Goal: Ask a question

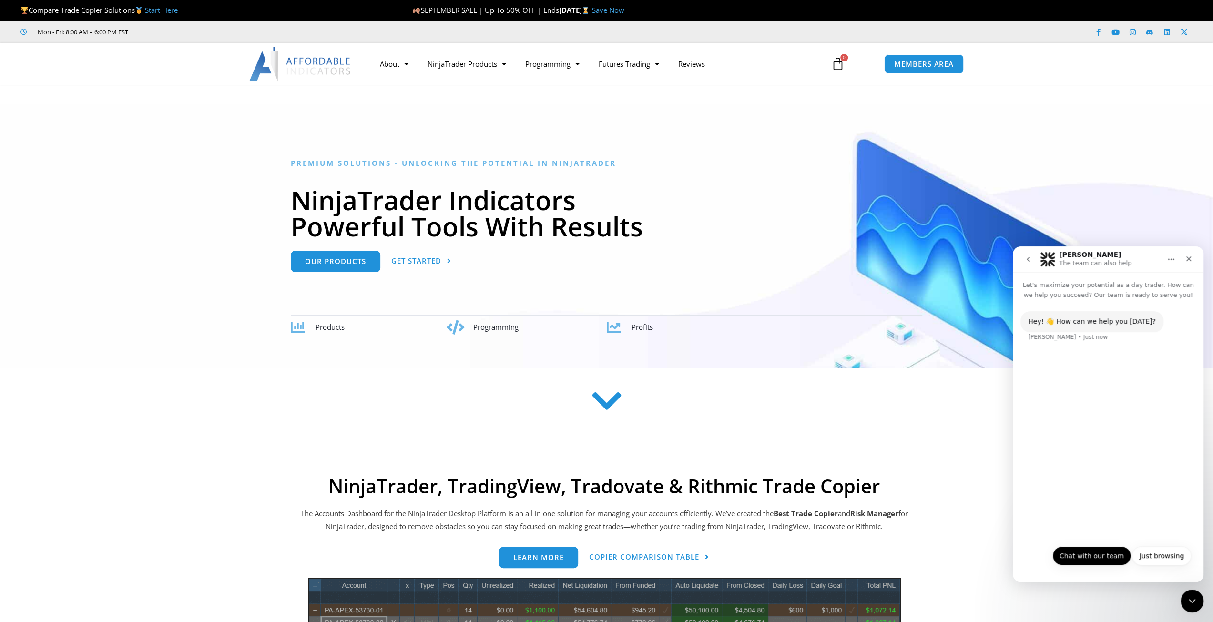
click at [1109, 558] on button "Chat with our team" at bounding box center [1091, 555] width 79 height 19
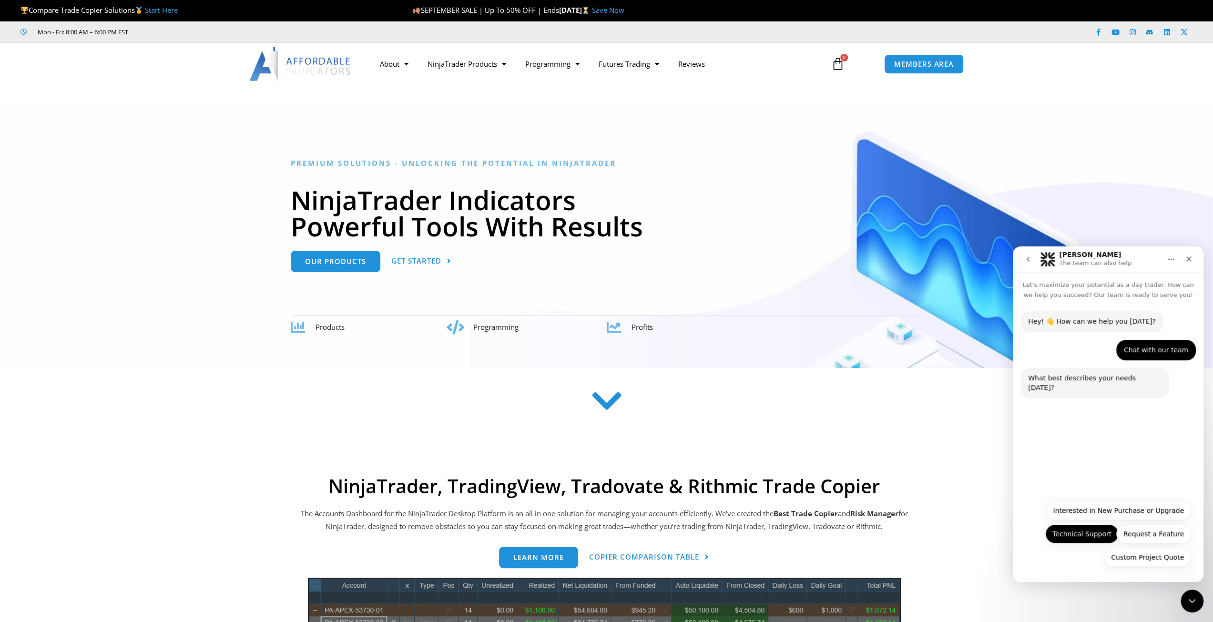
click at [1101, 535] on button "Technical Support" at bounding box center [1081, 533] width 73 height 19
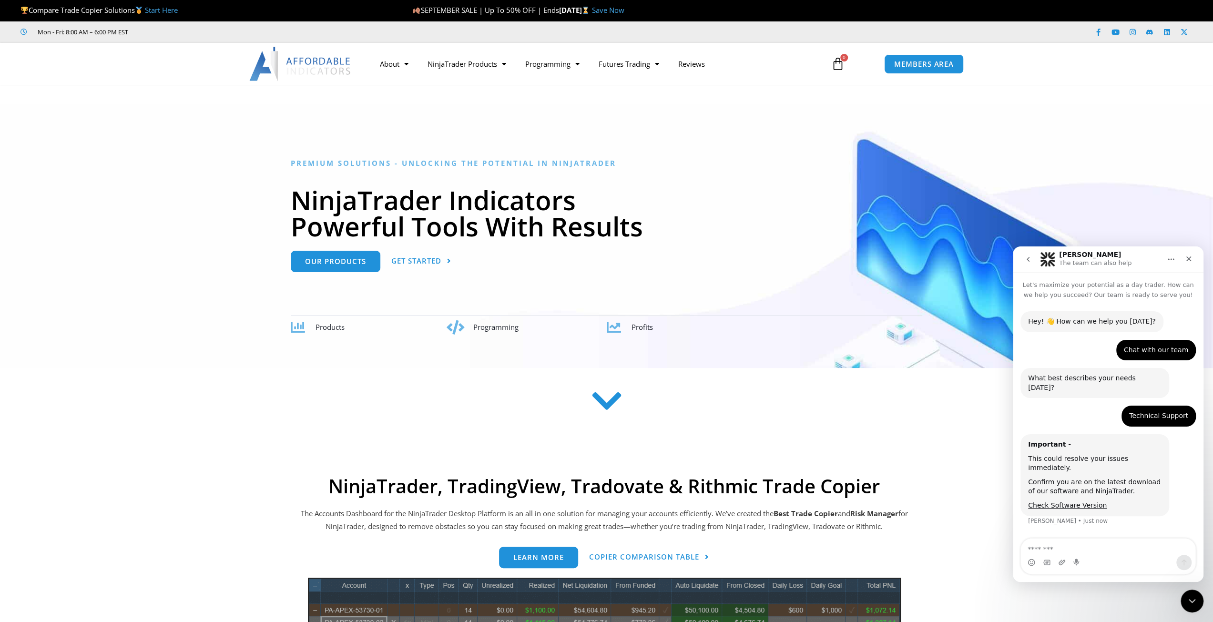
click at [1098, 546] on textarea "Message…" at bounding box center [1108, 547] width 174 height 16
click at [1081, 501] on link "Check Software Version" at bounding box center [1067, 505] width 79 height 8
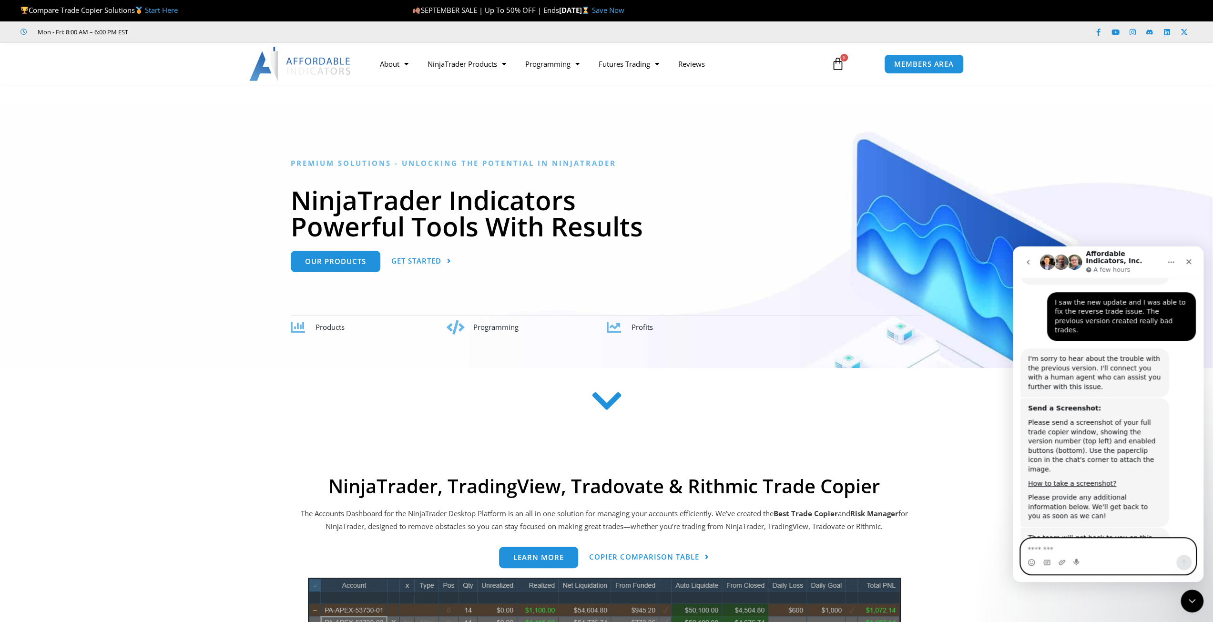
scroll to position [649, 0]
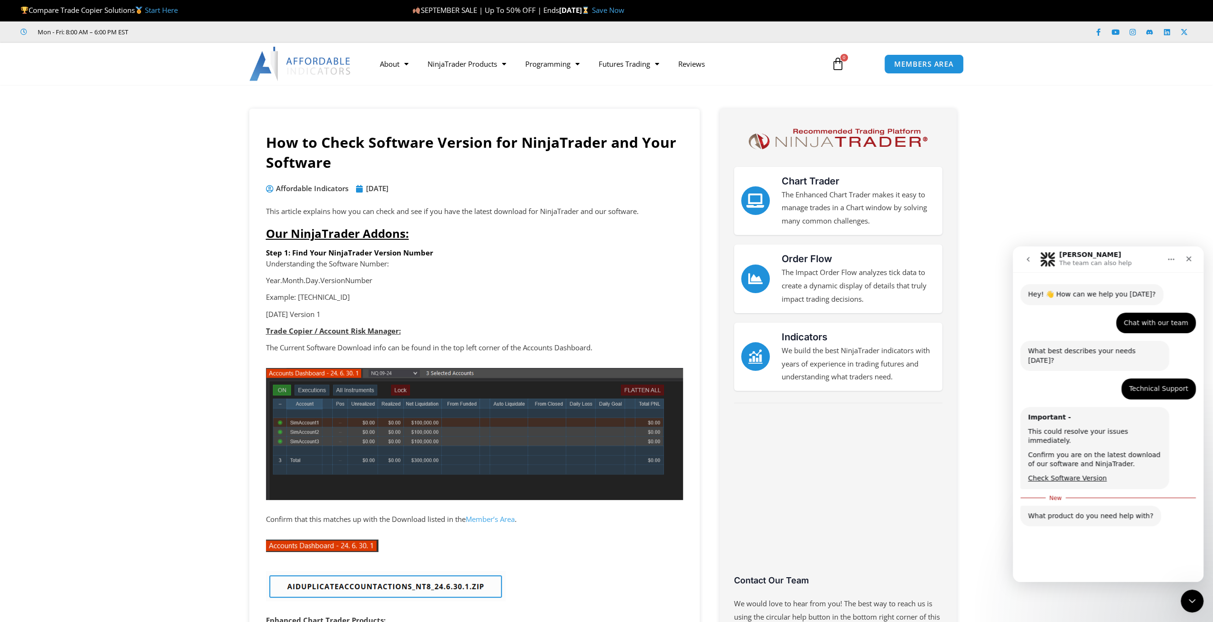
scroll to position [28, 0]
click at [1088, 543] on button "Trade Copier" at bounding box center [1076, 552] width 56 height 19
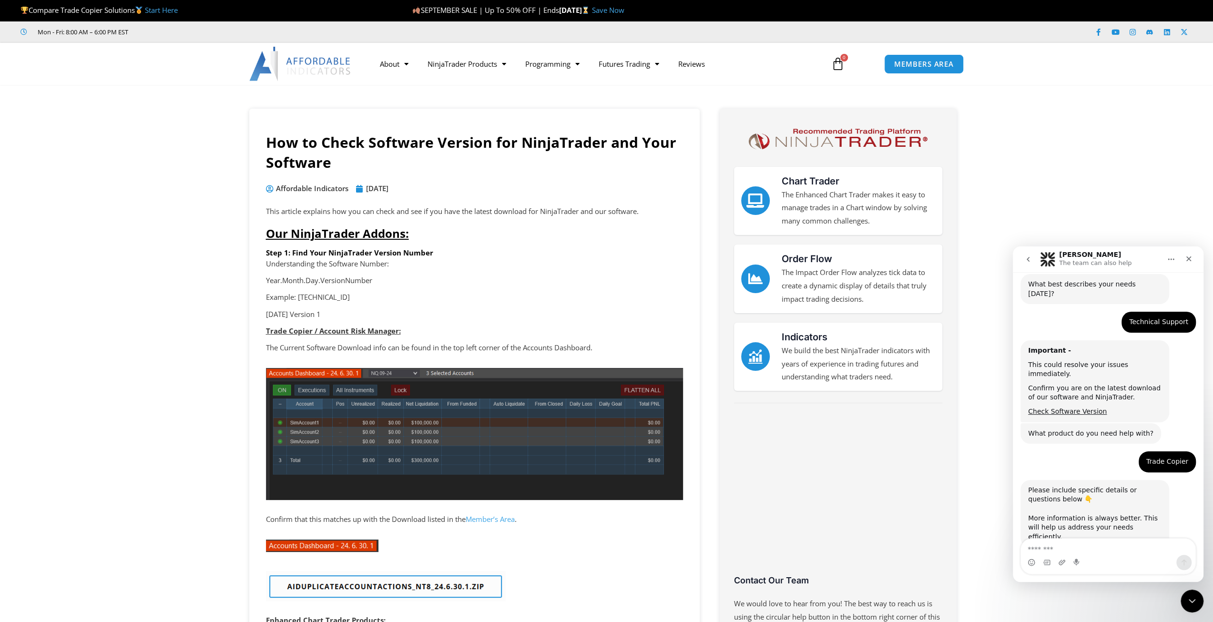
scroll to position [94, 0]
click at [1102, 550] on textarea "Message…" at bounding box center [1108, 547] width 174 height 16
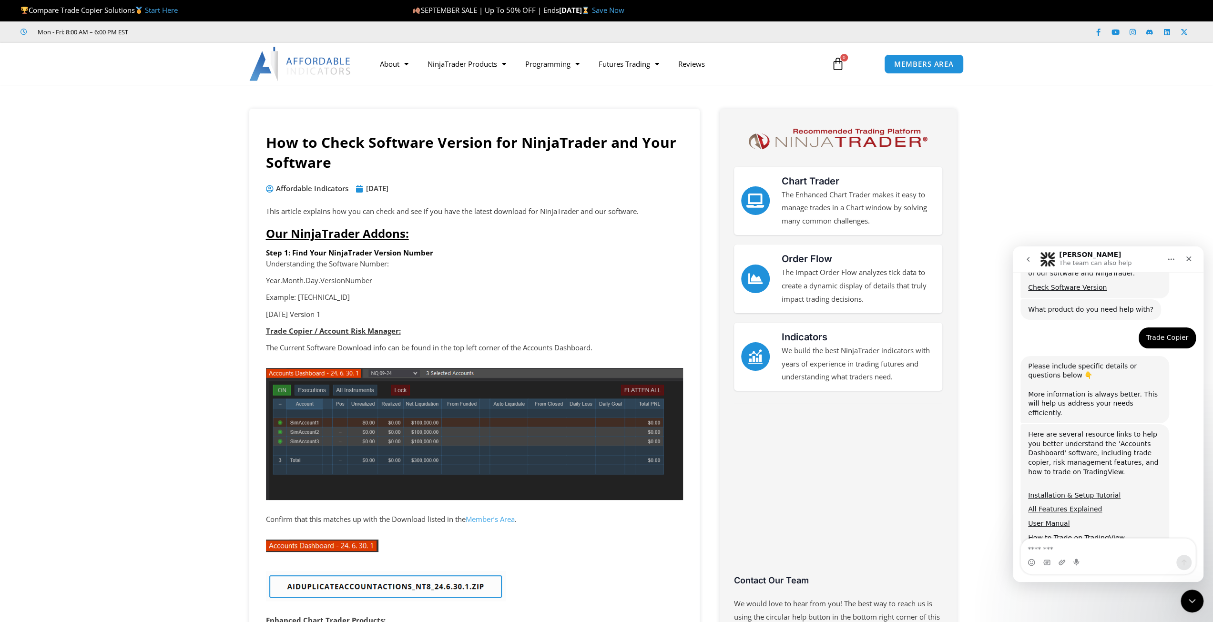
scroll to position [219, 0]
click at [1103, 542] on textarea "Message…" at bounding box center [1108, 547] width 174 height 16
type textarea "**"
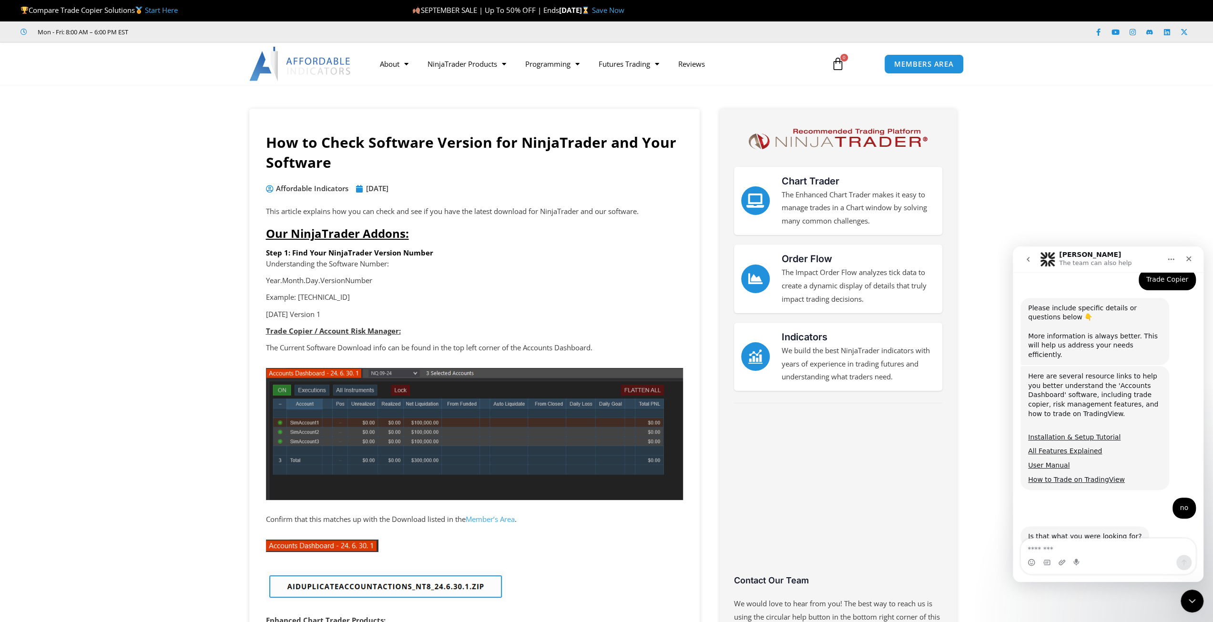
scroll to position [275, 0]
click at [1133, 564] on div "Intercom messenger" at bounding box center [1108, 562] width 174 height 15
click at [1098, 555] on div "Intercom messenger" at bounding box center [1108, 562] width 174 height 15
drag, startPoint x: 1103, startPoint y: 543, endPoint x: 1102, endPoint y: 550, distance: 6.7
click at [1103, 547] on textarea "Message…" at bounding box center [1108, 547] width 175 height 16
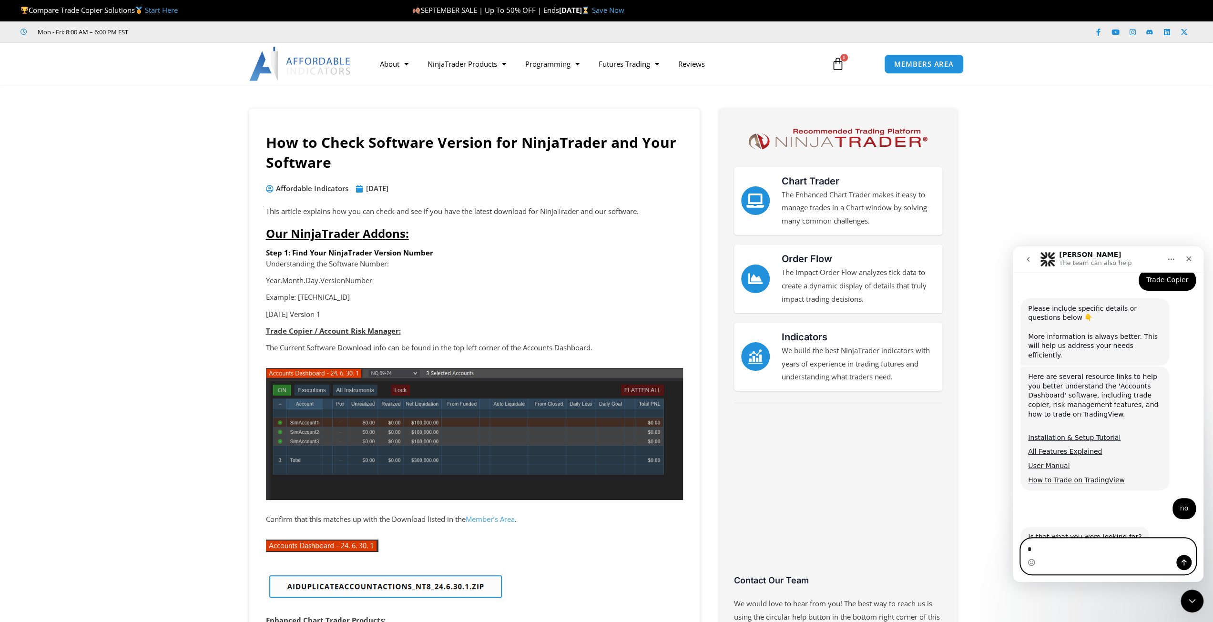
type textarea "**"
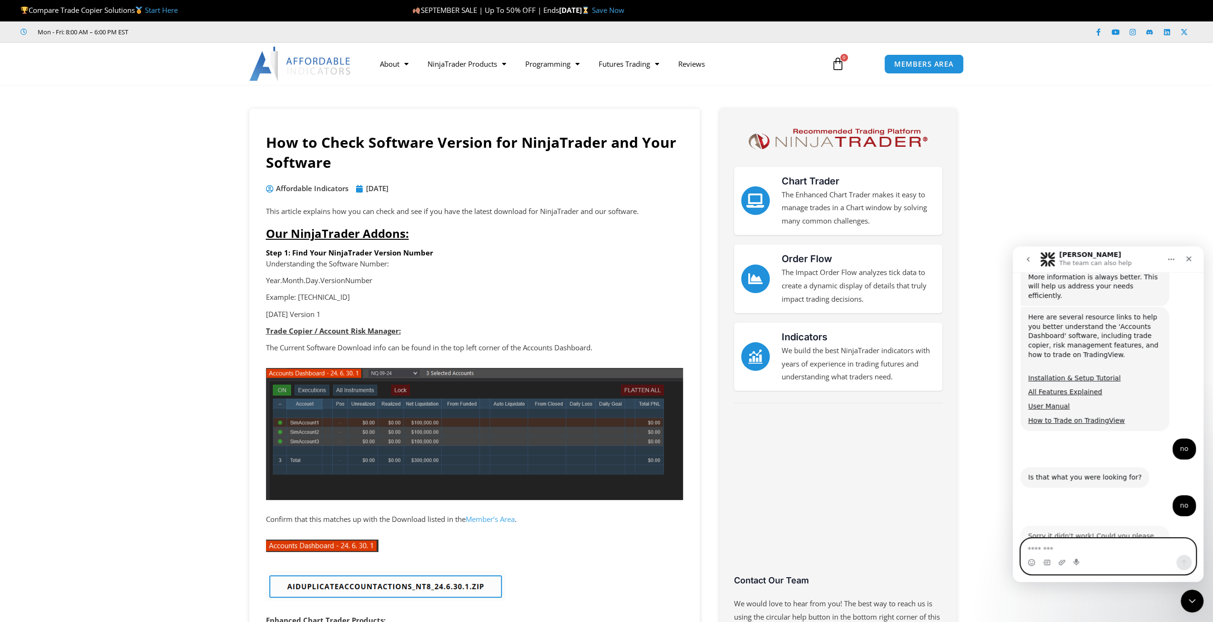
scroll to position [360, 0]
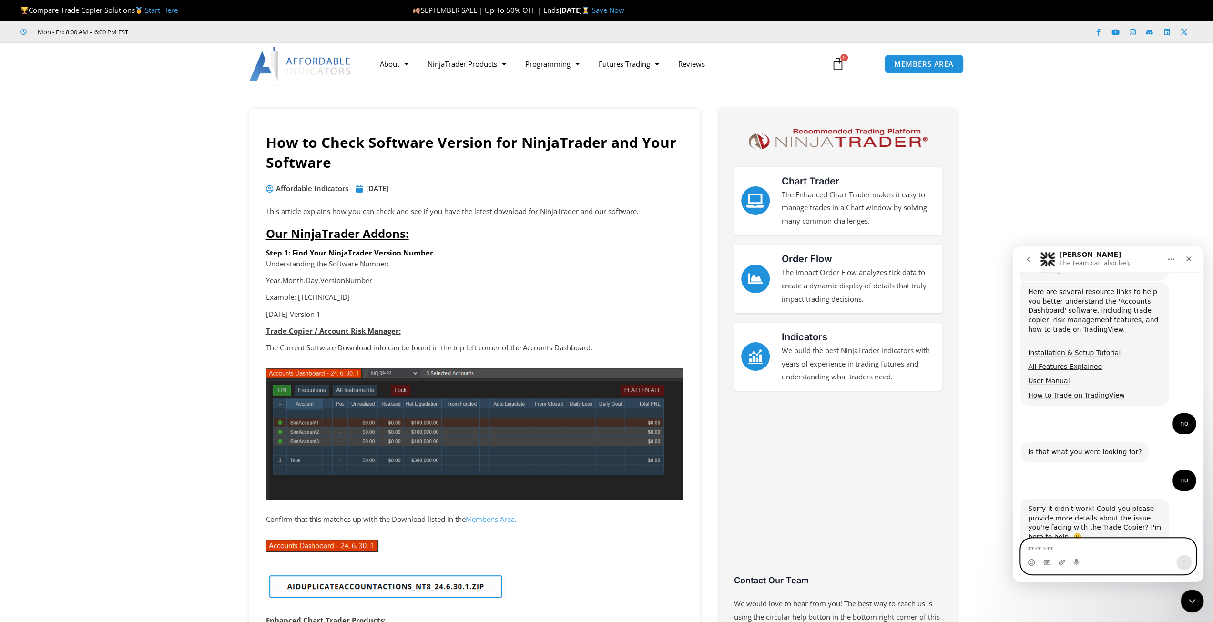
click at [1082, 551] on textarea "Message…" at bounding box center [1108, 547] width 175 height 16
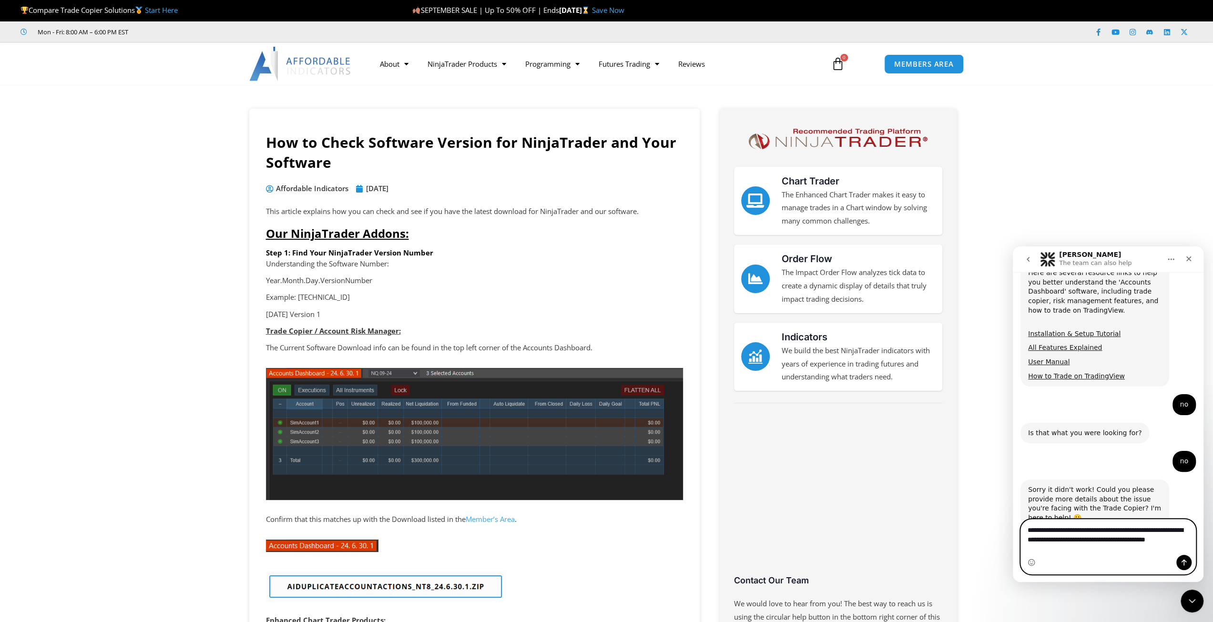
type textarea "**********"
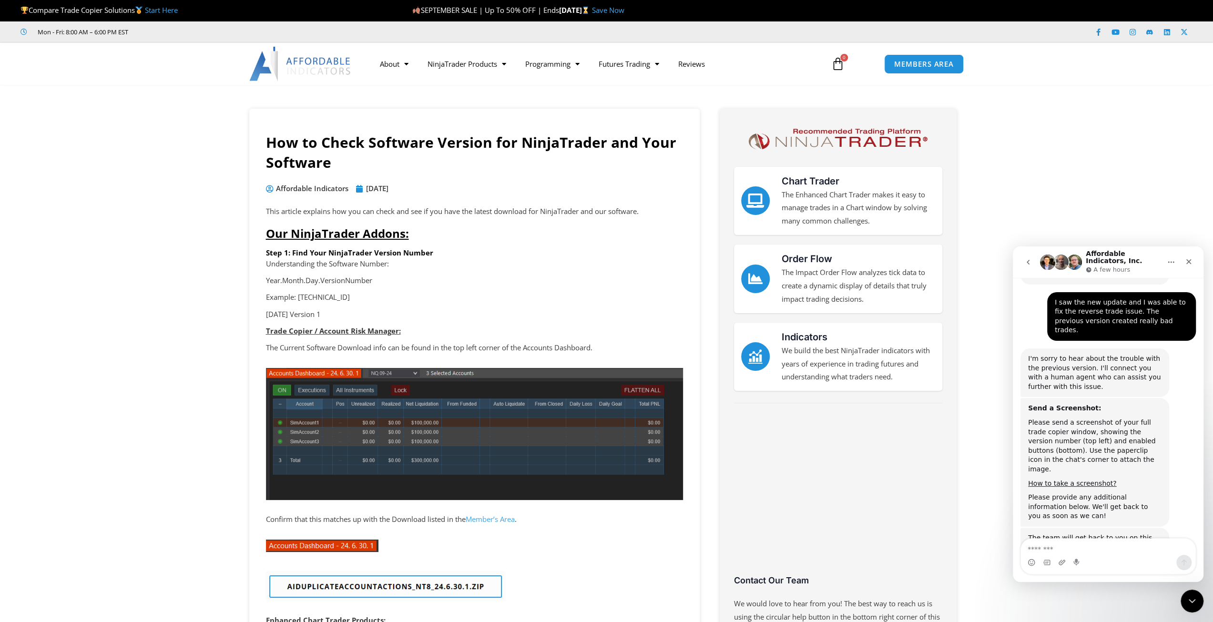
scroll to position [640, 0]
